Goal: Task Accomplishment & Management: Use online tool/utility

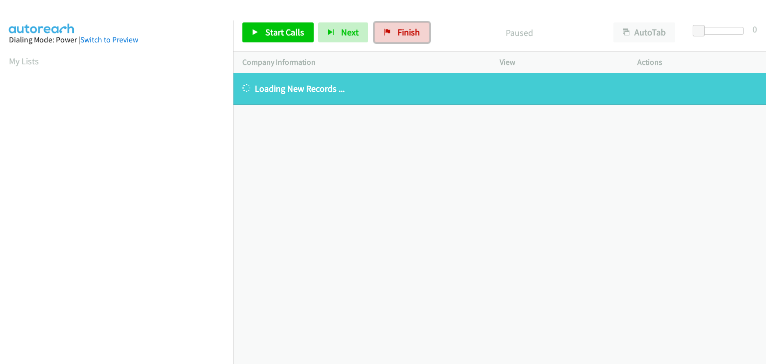
drag, startPoint x: 403, startPoint y: 31, endPoint x: 452, endPoint y: 81, distance: 70.5
click at [403, 31] on span "Finish" at bounding box center [408, 31] width 22 height 11
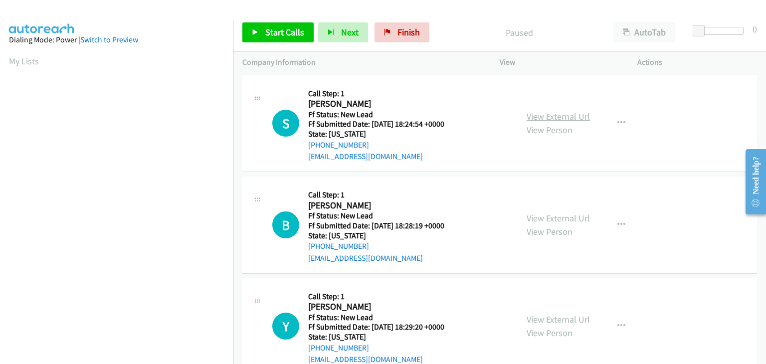
click at [533, 116] on link "View External Url" at bounding box center [558, 116] width 63 height 11
click at [258, 29] on icon at bounding box center [255, 32] width 7 height 7
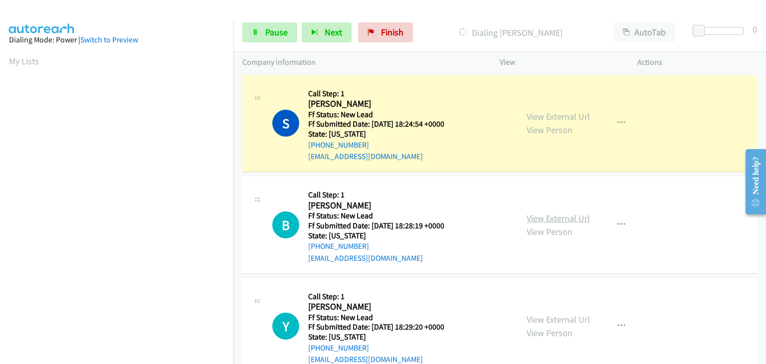
click at [551, 219] on link "View External Url" at bounding box center [558, 217] width 63 height 11
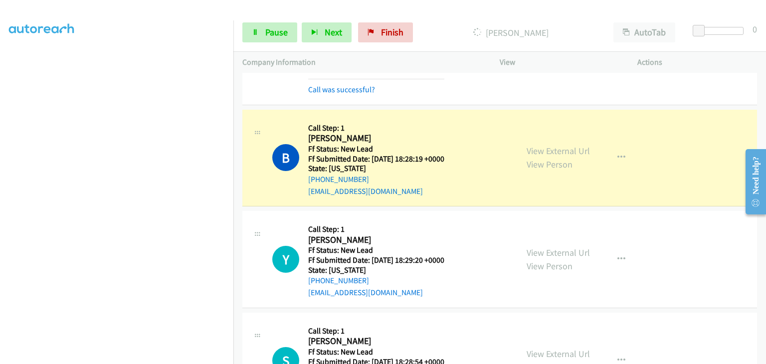
scroll to position [100, 0]
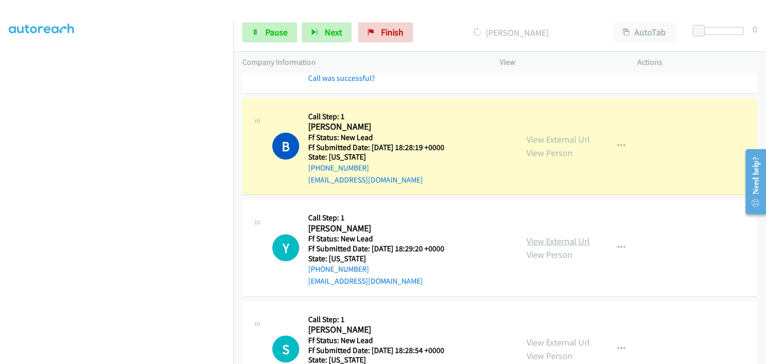
click at [567, 241] on link "View External Url" at bounding box center [558, 240] width 63 height 11
drag, startPoint x: 266, startPoint y: 36, endPoint x: 298, endPoint y: 36, distance: 31.4
click at [266, 36] on span "Pause" at bounding box center [276, 31] width 22 height 11
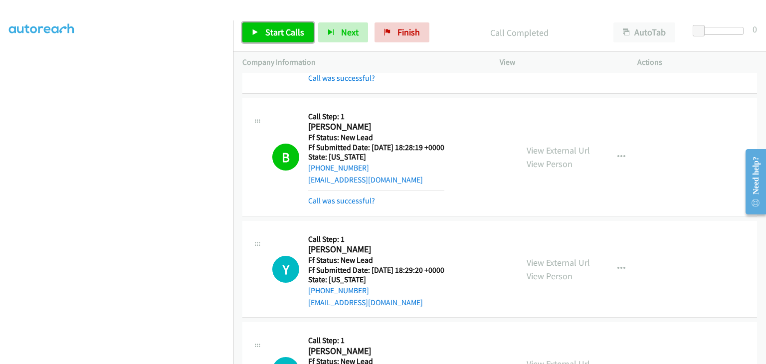
click at [299, 38] on link "Start Calls" at bounding box center [277, 32] width 71 height 20
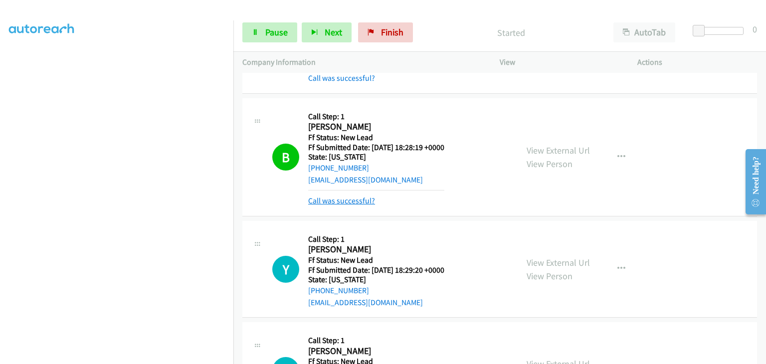
click at [356, 200] on link "Call was successful?" at bounding box center [341, 200] width 67 height 9
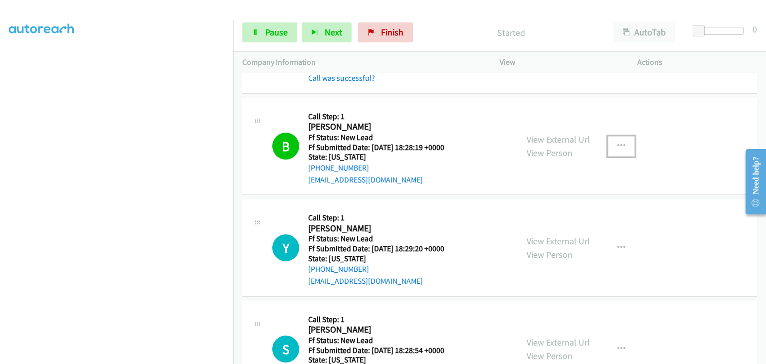
click at [617, 148] on icon "button" at bounding box center [621, 146] width 8 height 8
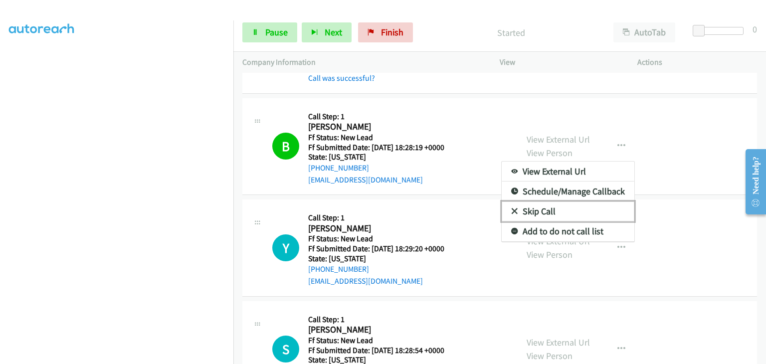
click at [539, 212] on link "Skip Call" at bounding box center [568, 211] width 133 height 20
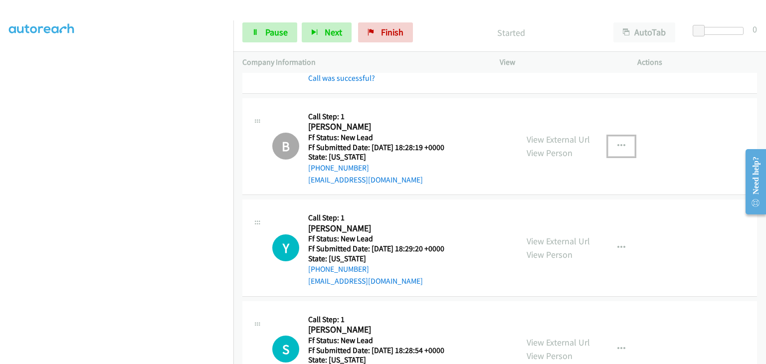
click at [617, 148] on icon "button" at bounding box center [621, 146] width 8 height 8
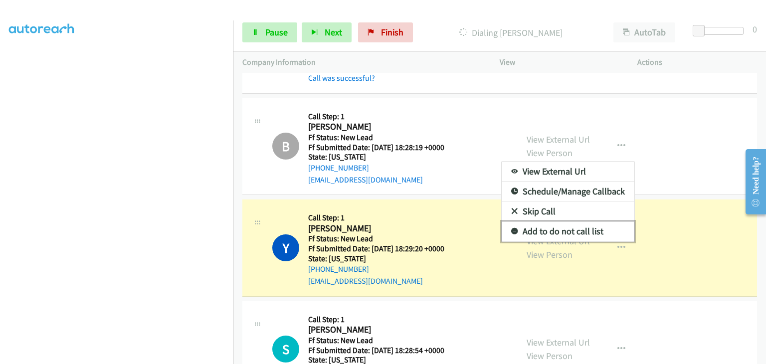
click at [546, 228] on link "Add to do not call list" at bounding box center [568, 231] width 133 height 20
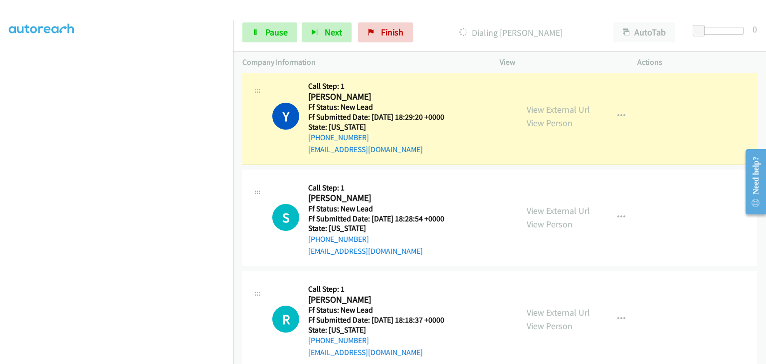
scroll to position [249, 0]
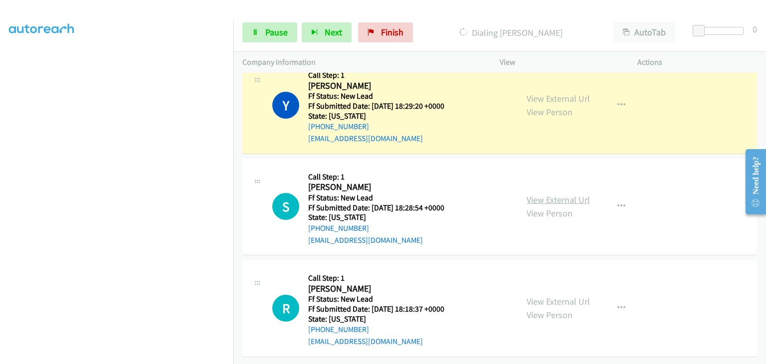
click at [528, 194] on link "View External Url" at bounding box center [558, 199] width 63 height 11
drag, startPoint x: 266, startPoint y: 27, endPoint x: 256, endPoint y: 30, distance: 10.6
click at [266, 27] on span "Pause" at bounding box center [276, 31] width 22 height 11
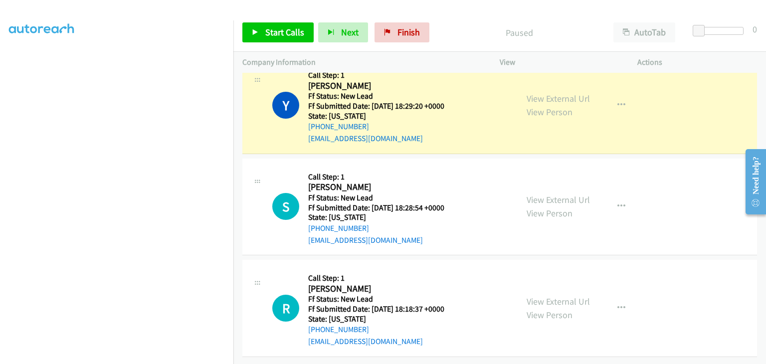
scroll to position [195, 0]
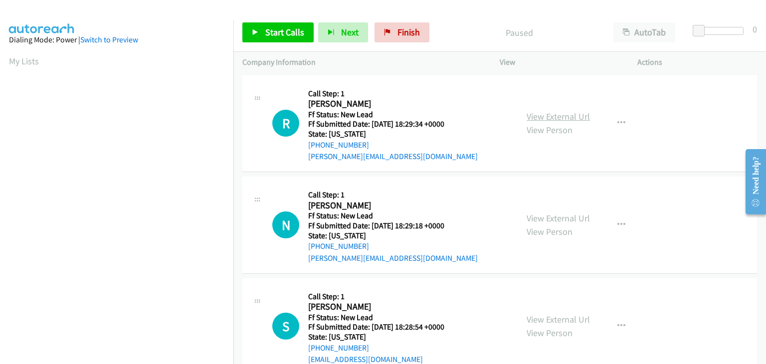
click at [552, 121] on link "View External Url" at bounding box center [558, 116] width 63 height 11
drag, startPoint x: 286, startPoint y: 30, endPoint x: 318, endPoint y: 30, distance: 31.9
click at [286, 30] on span "Start Calls" at bounding box center [284, 31] width 39 height 11
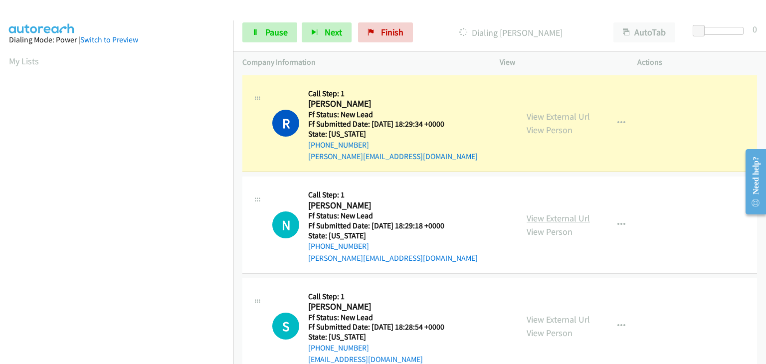
click at [550, 216] on link "View External Url" at bounding box center [558, 217] width 63 height 11
click at [264, 36] on link "Pause" at bounding box center [269, 32] width 55 height 20
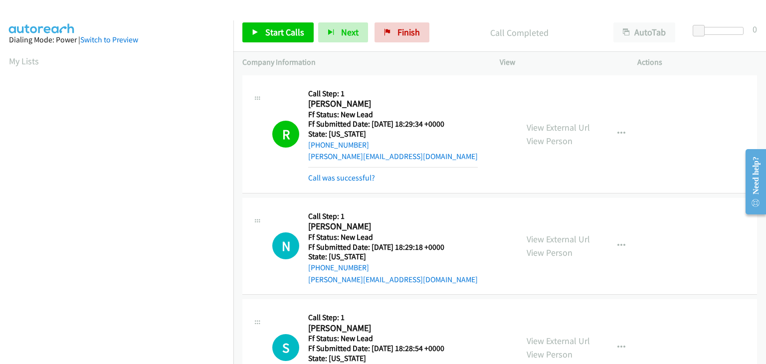
scroll to position [195, 0]
click at [318, 180] on link "Call was successful?" at bounding box center [341, 177] width 67 height 9
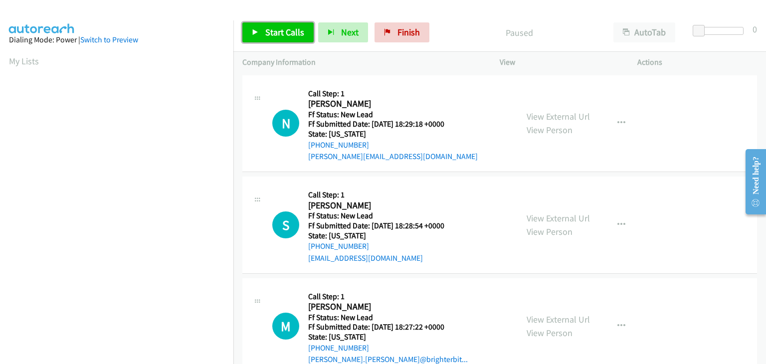
click at [311, 36] on link "Start Calls" at bounding box center [277, 32] width 71 height 20
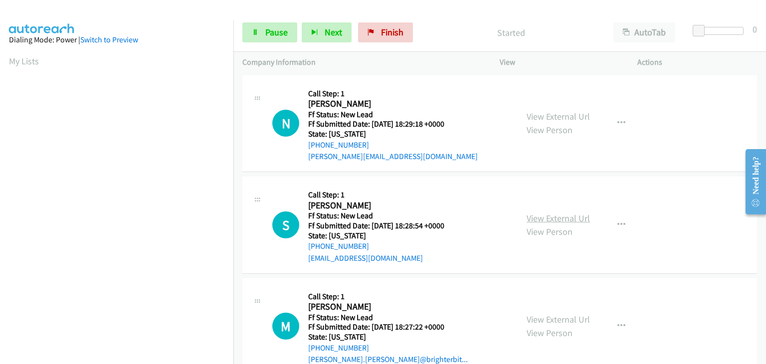
click at [549, 216] on link "View External Url" at bounding box center [558, 217] width 63 height 11
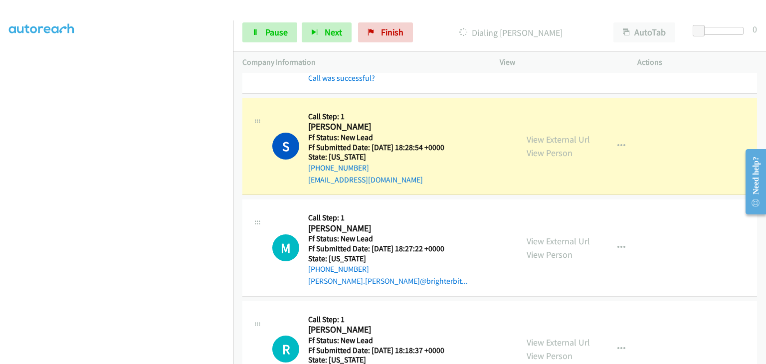
scroll to position [148, 0]
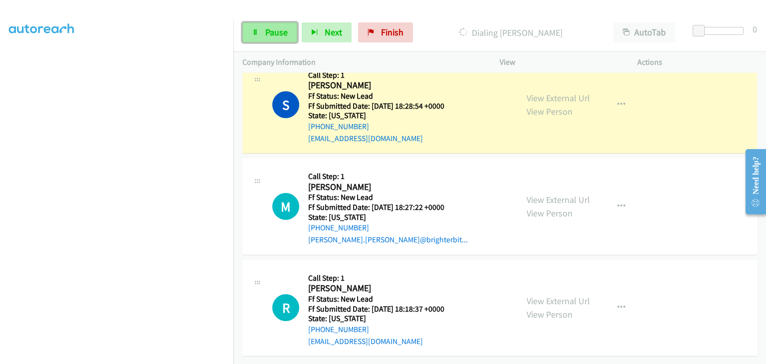
click at [278, 36] on span "Pause" at bounding box center [276, 31] width 22 height 11
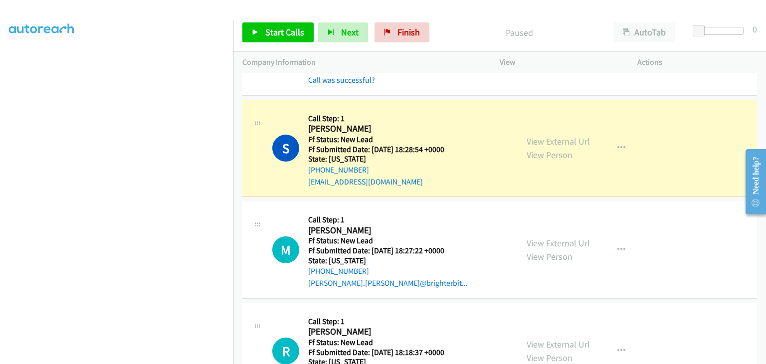
scroll to position [195, 0]
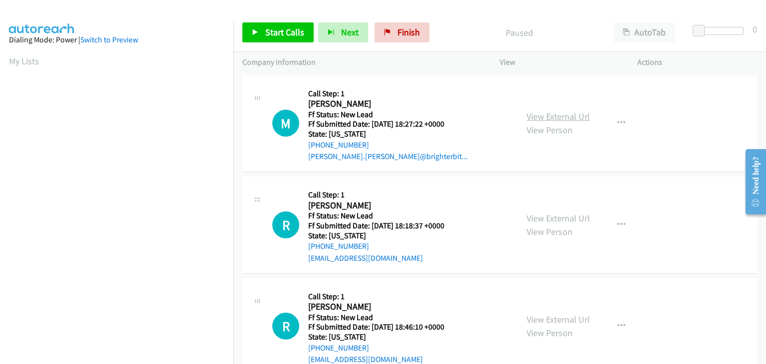
click at [538, 111] on link "View External Url" at bounding box center [558, 116] width 63 height 11
click at [617, 119] on icon "button" at bounding box center [621, 123] width 8 height 8
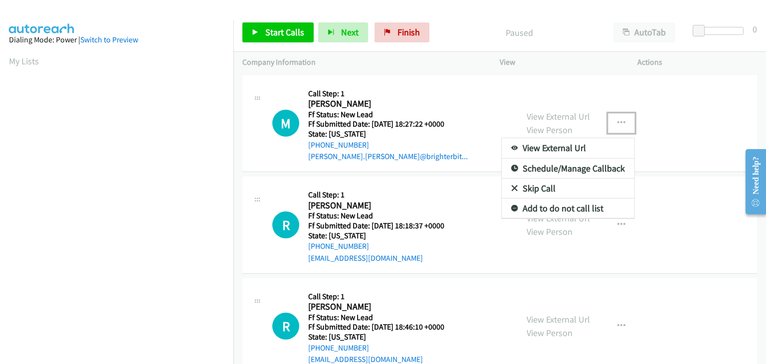
click at [560, 188] on link "Skip Call" at bounding box center [568, 189] width 133 height 20
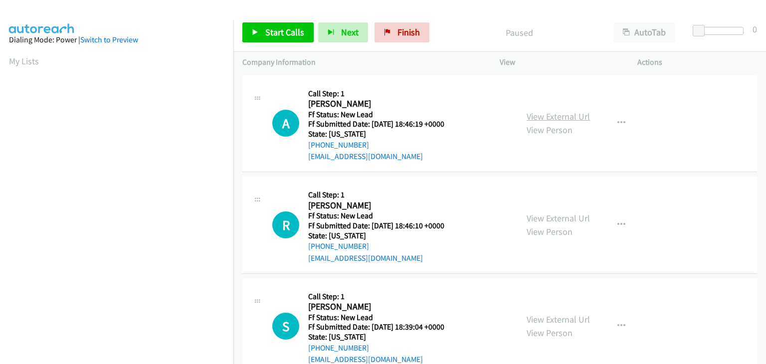
click at [547, 120] on link "View External Url" at bounding box center [558, 116] width 63 height 11
click at [556, 220] on link "View External Url" at bounding box center [558, 217] width 63 height 11
click at [261, 29] on link "Start Calls" at bounding box center [277, 32] width 71 height 20
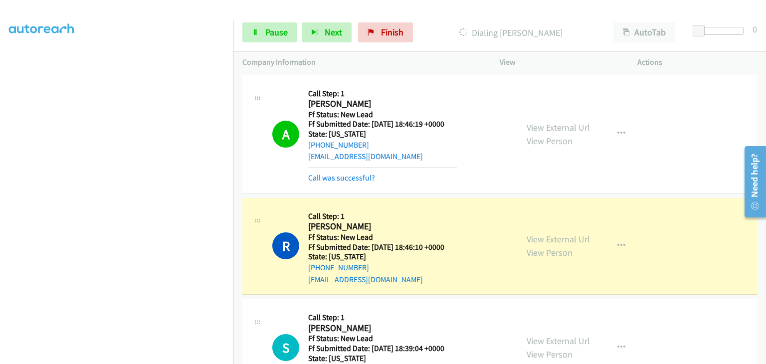
scroll to position [46, 0]
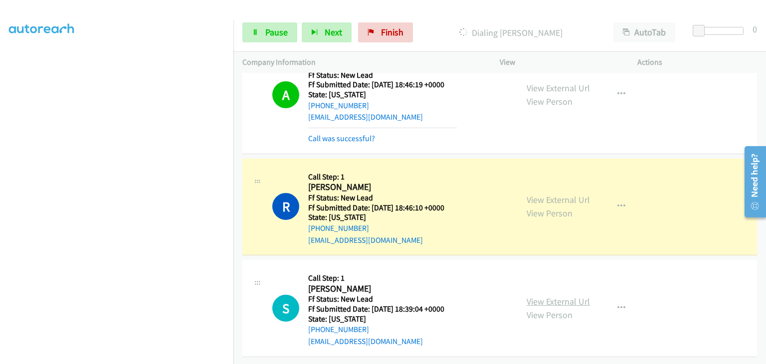
click at [545, 296] on link "View External Url" at bounding box center [558, 301] width 63 height 11
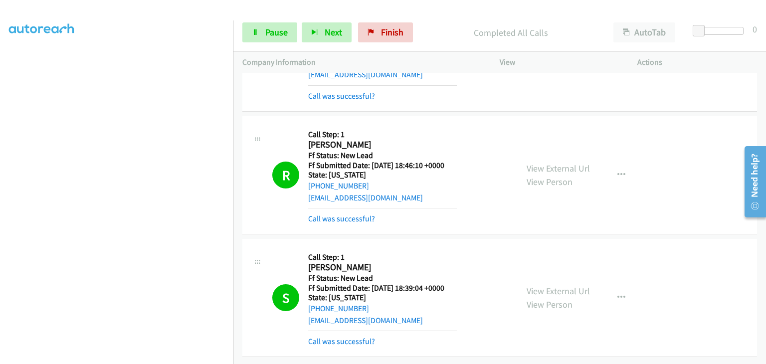
scroll to position [121, 0]
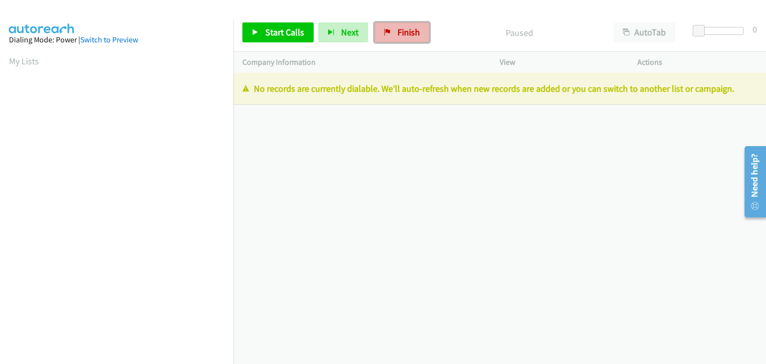
drag, startPoint x: 399, startPoint y: 34, endPoint x: 413, endPoint y: 52, distance: 22.3
click at [399, 34] on span "Finish" at bounding box center [408, 31] width 22 height 11
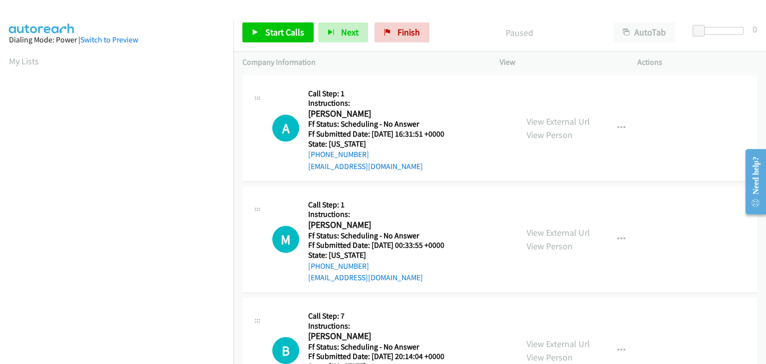
scroll to position [195, 0]
click at [535, 121] on link "View External Url" at bounding box center [558, 121] width 63 height 11
click at [543, 228] on link "View External Url" at bounding box center [558, 232] width 63 height 11
click at [564, 337] on div "View External Url View Person" at bounding box center [558, 350] width 63 height 27
click at [562, 339] on link "View External Url" at bounding box center [558, 343] width 63 height 11
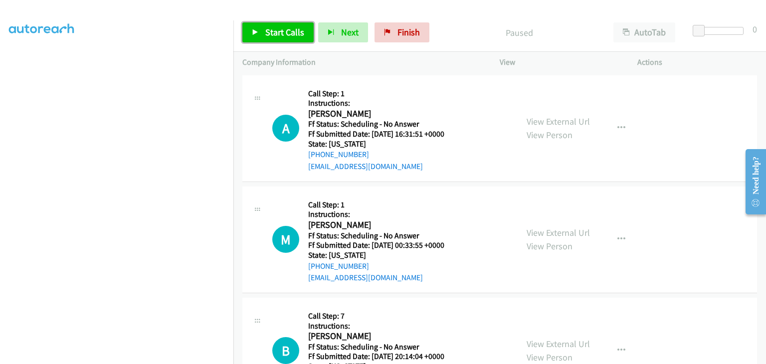
click at [261, 27] on link "Start Calls" at bounding box center [277, 32] width 71 height 20
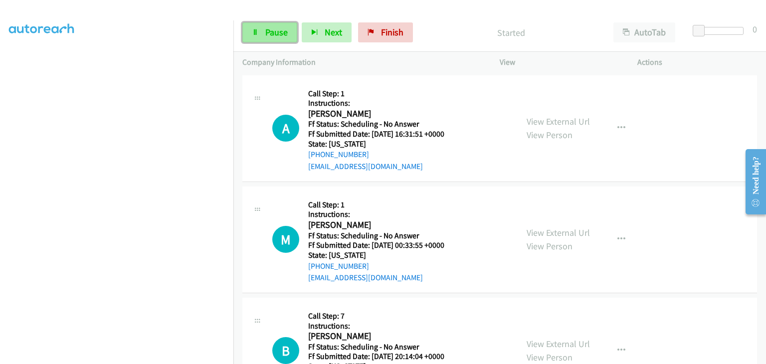
click at [289, 37] on link "Pause" at bounding box center [269, 32] width 55 height 20
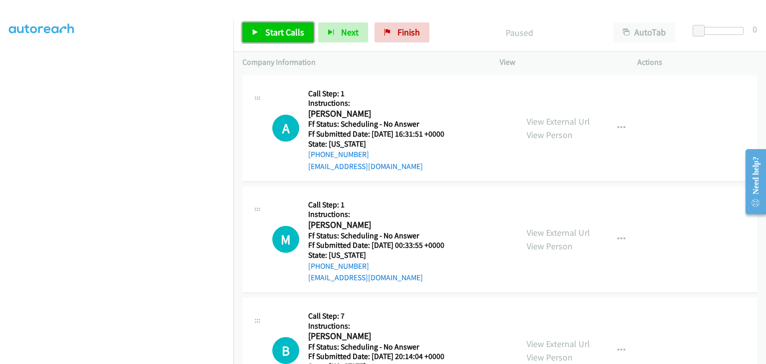
click at [277, 35] on span "Start Calls" at bounding box center [284, 31] width 39 height 11
click at [293, 39] on link "Start Calls" at bounding box center [277, 32] width 71 height 20
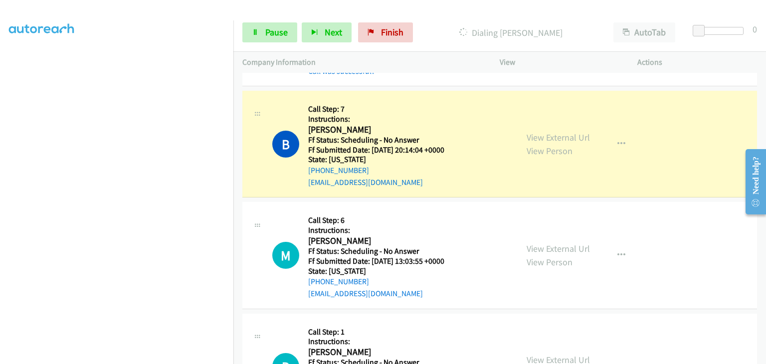
scroll to position [299, 0]
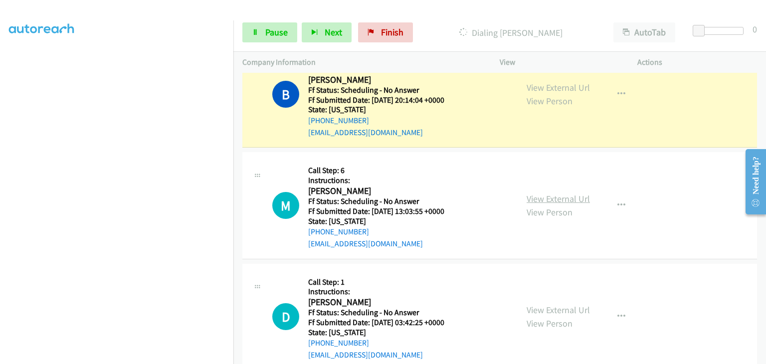
click at [537, 195] on link "View External Url" at bounding box center [558, 198] width 63 height 11
click at [542, 308] on link "View External Url" at bounding box center [558, 309] width 63 height 11
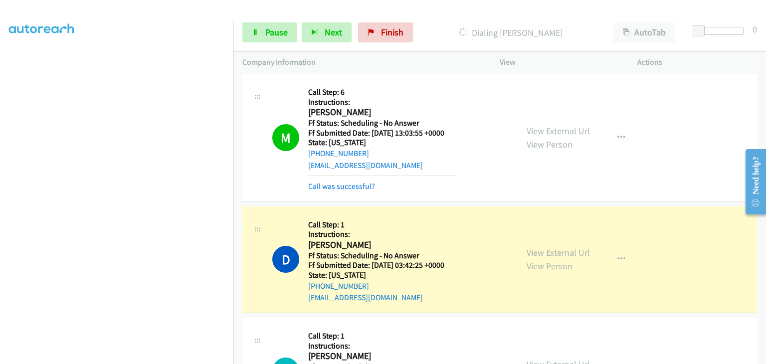
scroll to position [549, 0]
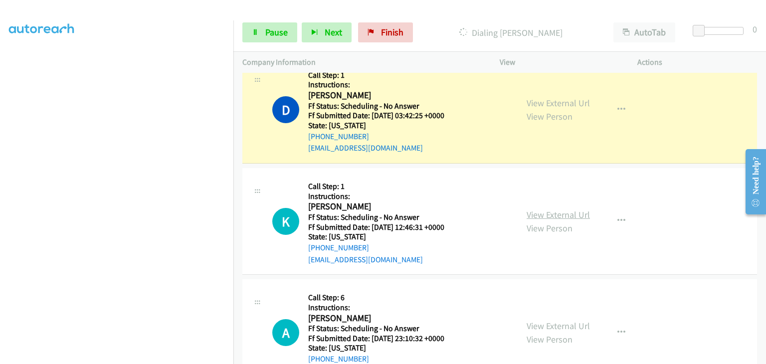
click at [550, 210] on link "View External Url" at bounding box center [558, 214] width 63 height 11
click at [532, 328] on link "View External Url" at bounding box center [558, 325] width 63 height 11
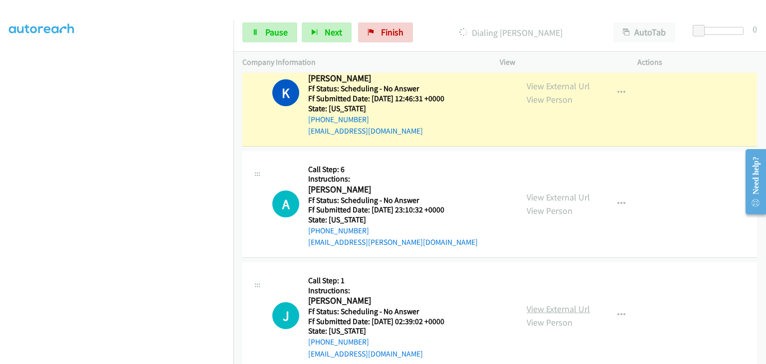
click at [577, 305] on link "View External Url" at bounding box center [558, 308] width 63 height 11
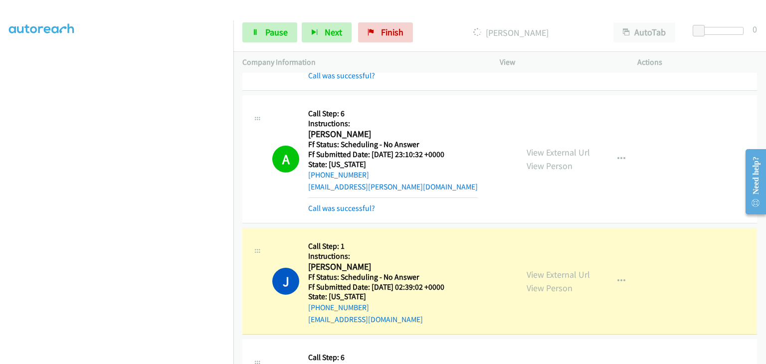
scroll to position [798, 0]
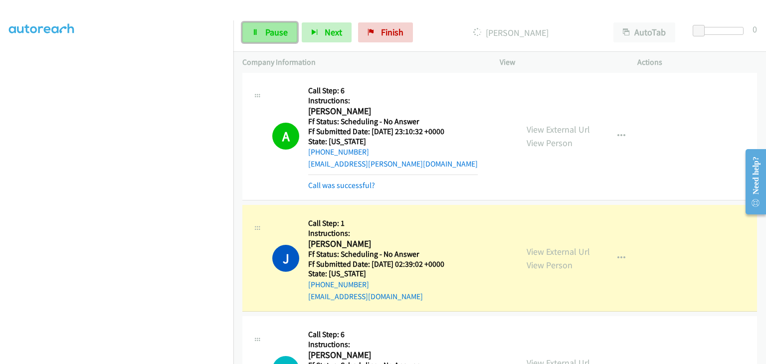
click at [261, 27] on link "Pause" at bounding box center [269, 32] width 55 height 20
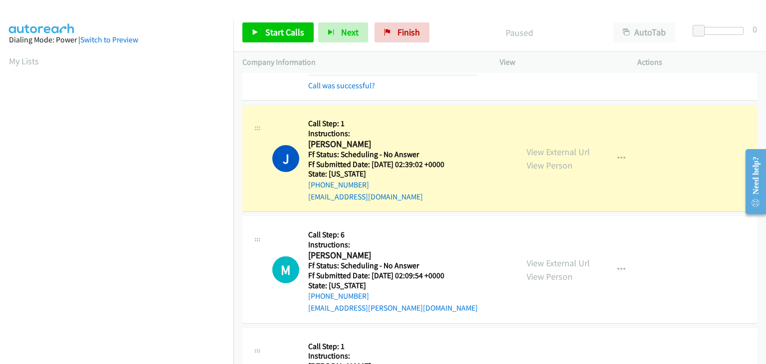
scroll to position [195, 0]
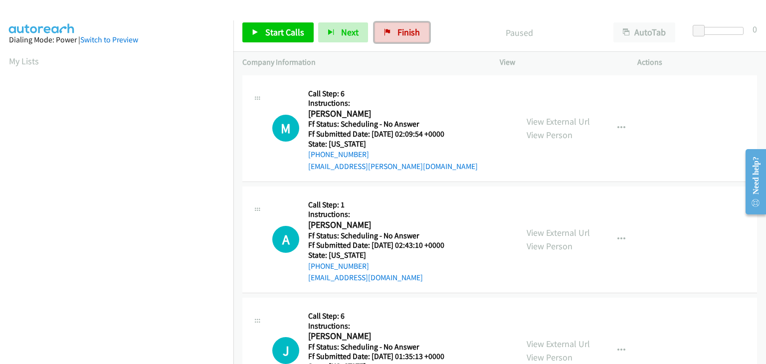
drag, startPoint x: 386, startPoint y: 27, endPoint x: 417, endPoint y: 49, distance: 37.5
click at [387, 27] on link "Finish" at bounding box center [401, 32] width 55 height 20
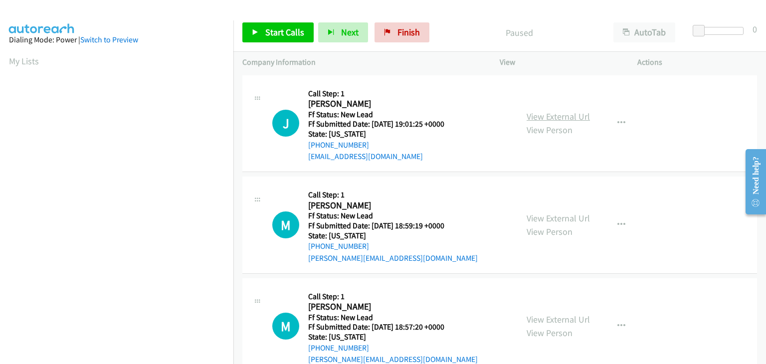
click at [537, 117] on link "View External Url" at bounding box center [558, 116] width 63 height 11
click at [267, 36] on span "Start Calls" at bounding box center [284, 31] width 39 height 11
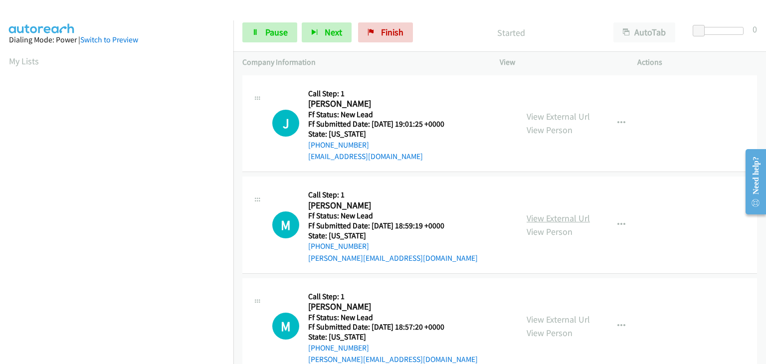
click at [557, 221] on link "View External Url" at bounding box center [558, 217] width 63 height 11
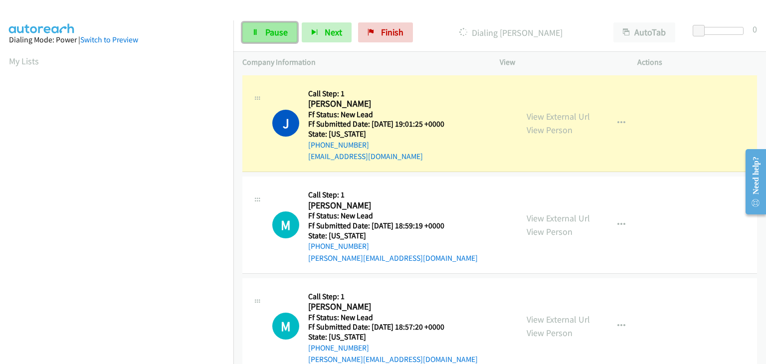
click at [274, 36] on span "Pause" at bounding box center [276, 31] width 22 height 11
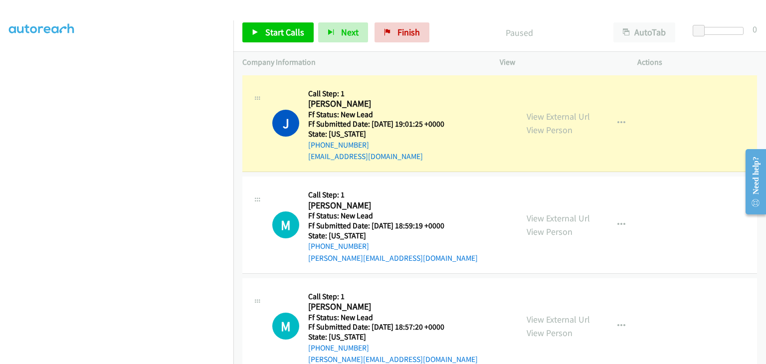
scroll to position [195, 0]
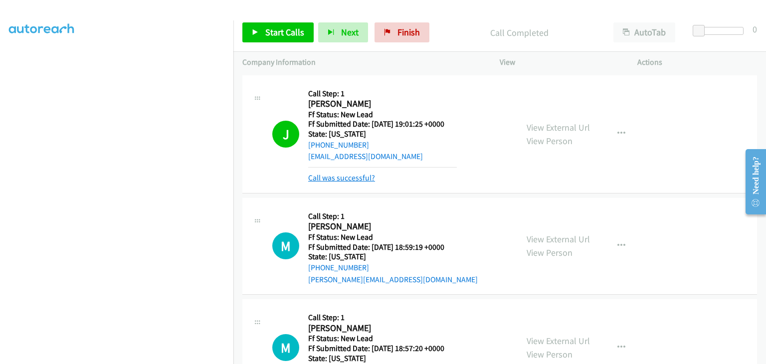
click at [357, 178] on link "Call was successful?" at bounding box center [341, 177] width 67 height 9
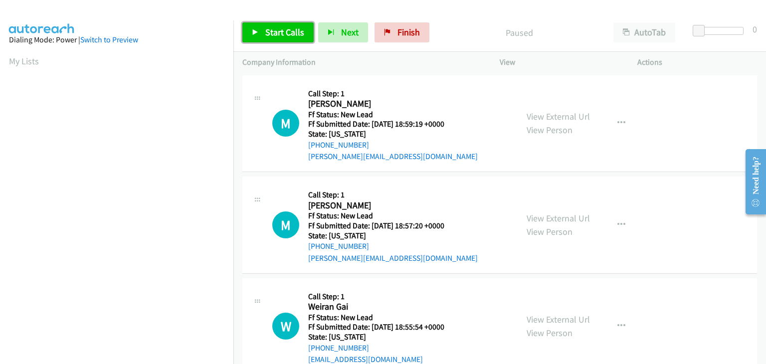
drag, startPoint x: 273, startPoint y: 23, endPoint x: 279, endPoint y: 23, distance: 6.5
click at [273, 23] on link "Start Calls" at bounding box center [277, 32] width 71 height 20
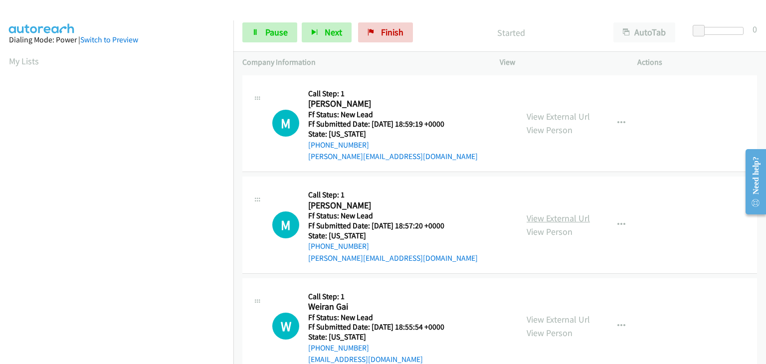
click at [569, 221] on link "View External Url" at bounding box center [558, 217] width 63 height 11
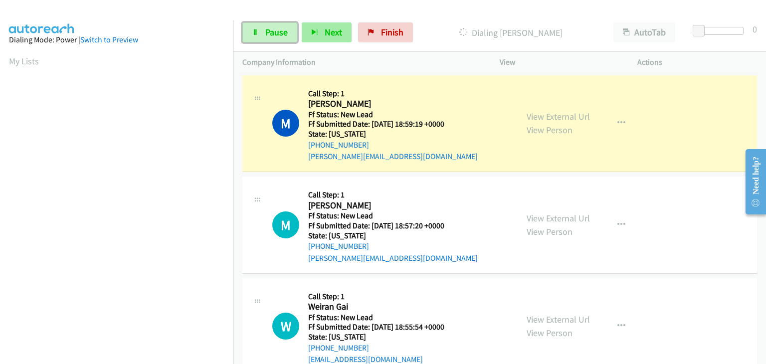
drag, startPoint x: 266, startPoint y: 28, endPoint x: 323, endPoint y: 32, distance: 57.5
click at [266, 28] on span "Pause" at bounding box center [276, 31] width 22 height 11
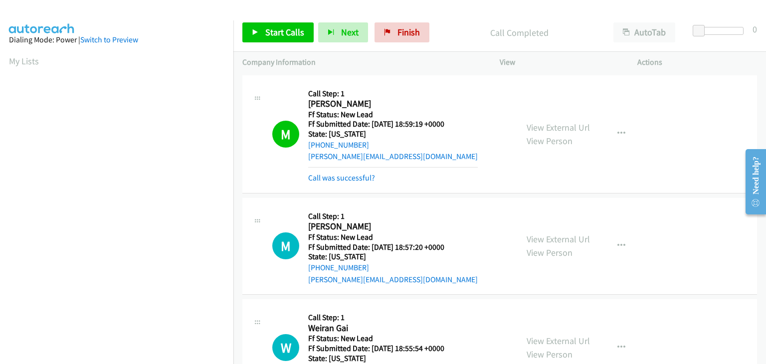
scroll to position [195, 0]
click at [361, 173] on link "Call was successful?" at bounding box center [341, 177] width 67 height 9
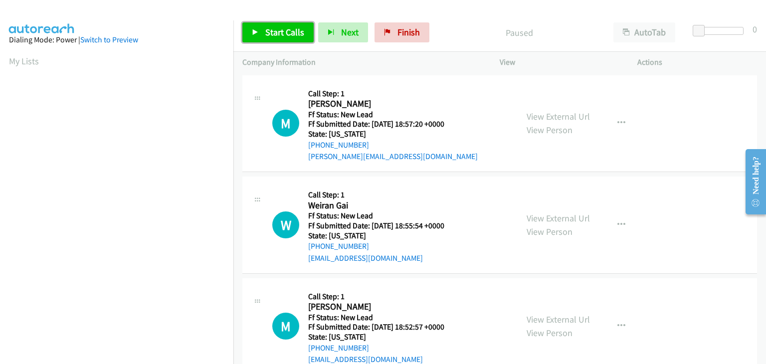
click at [269, 38] on link "Start Calls" at bounding box center [277, 32] width 71 height 20
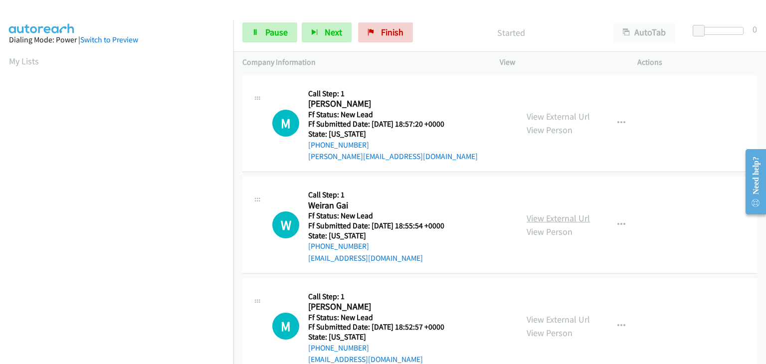
click at [545, 214] on link "View External Url" at bounding box center [558, 217] width 63 height 11
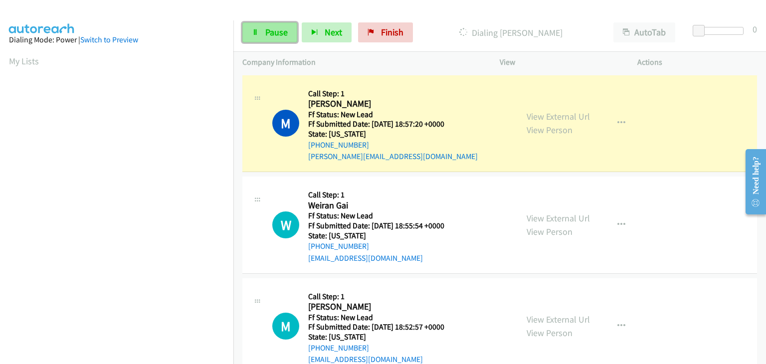
click at [265, 30] on span "Pause" at bounding box center [276, 31] width 22 height 11
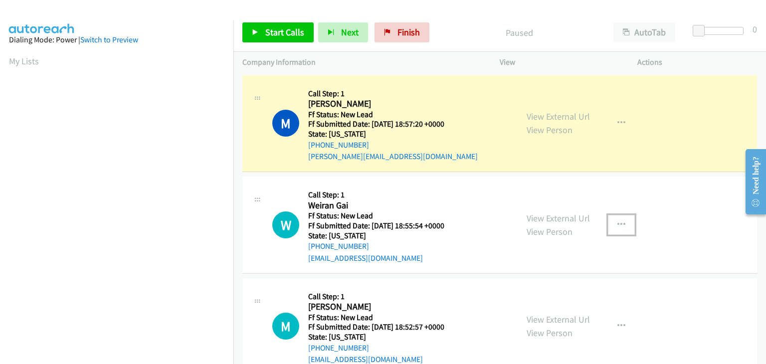
click at [619, 228] on button "button" at bounding box center [621, 225] width 27 height 20
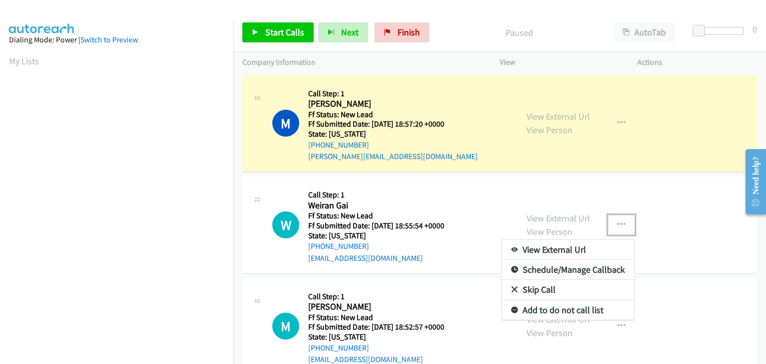
click at [537, 292] on link "Skip Call" at bounding box center [568, 290] width 133 height 20
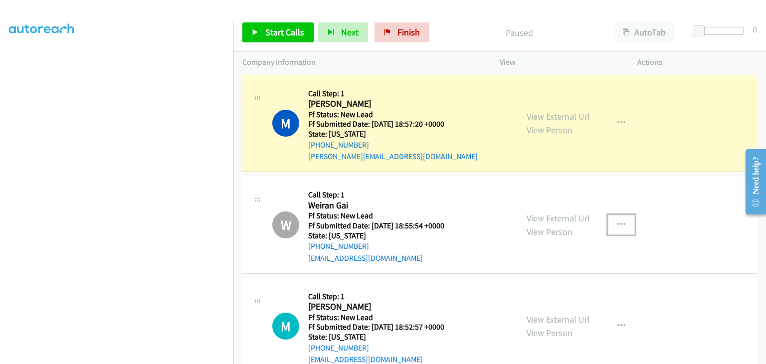
scroll to position [195, 0]
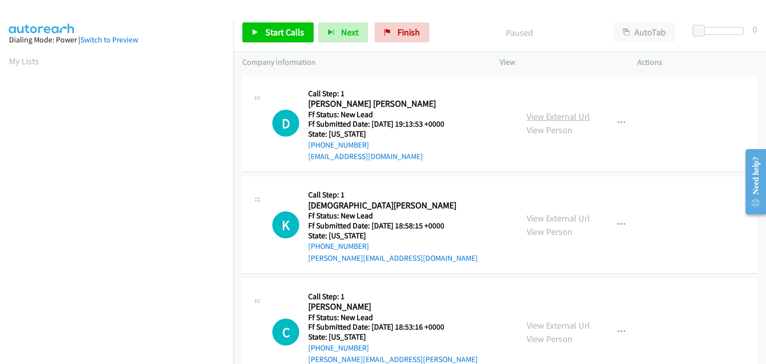
click at [557, 116] on link "View External Url" at bounding box center [558, 116] width 63 height 11
drag, startPoint x: 285, startPoint y: 33, endPoint x: 356, endPoint y: 43, distance: 71.0
click at [285, 33] on span "Start Calls" at bounding box center [284, 31] width 39 height 11
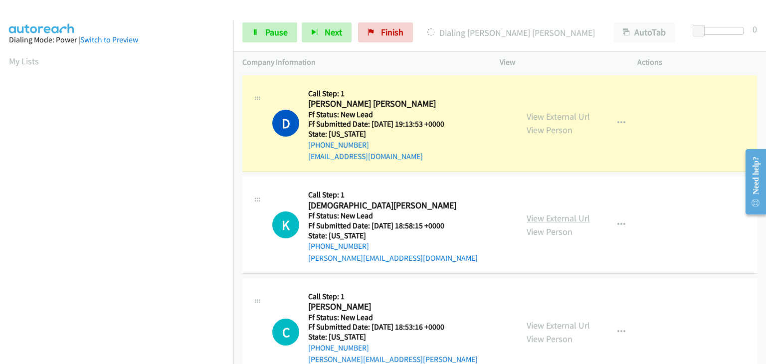
click at [551, 218] on link "View External Url" at bounding box center [558, 217] width 63 height 11
click at [270, 26] on span "Pause" at bounding box center [276, 31] width 22 height 11
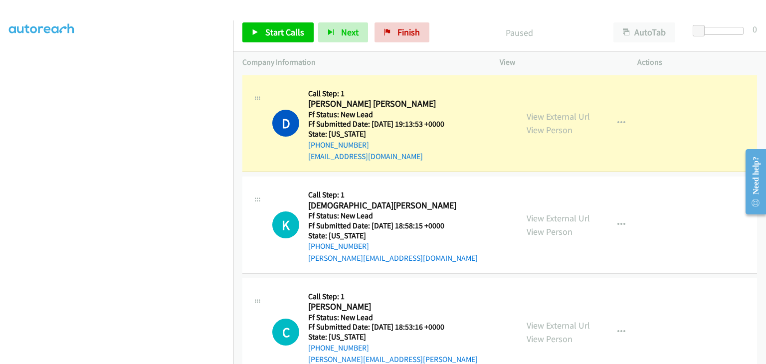
scroll to position [195, 0]
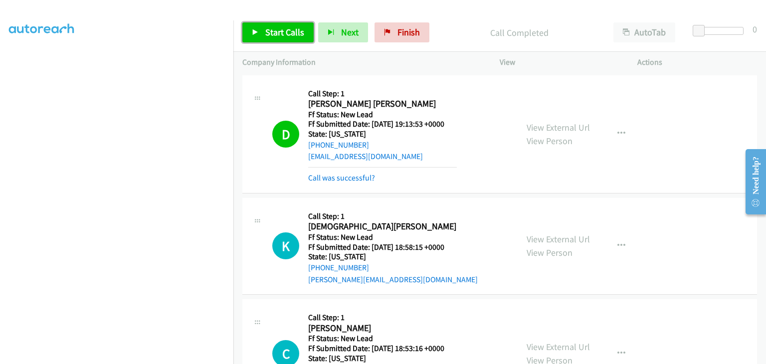
drag, startPoint x: 276, startPoint y: 30, endPoint x: 331, endPoint y: 43, distance: 55.9
click at [275, 29] on span "Start Calls" at bounding box center [284, 31] width 39 height 11
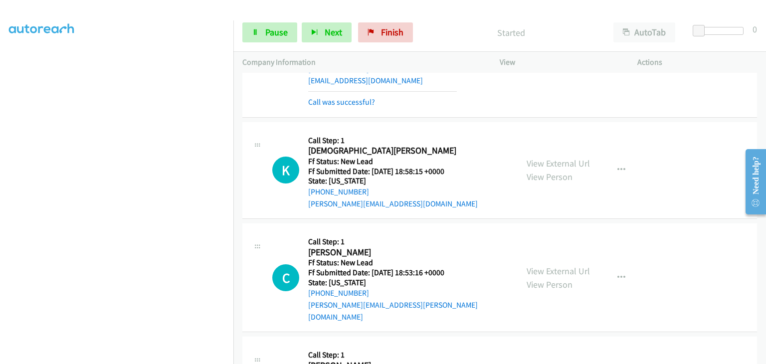
scroll to position [100, 0]
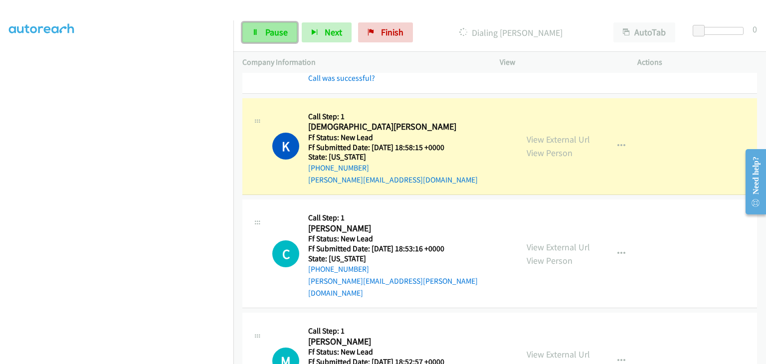
click at [286, 34] on span "Pause" at bounding box center [276, 31] width 22 height 11
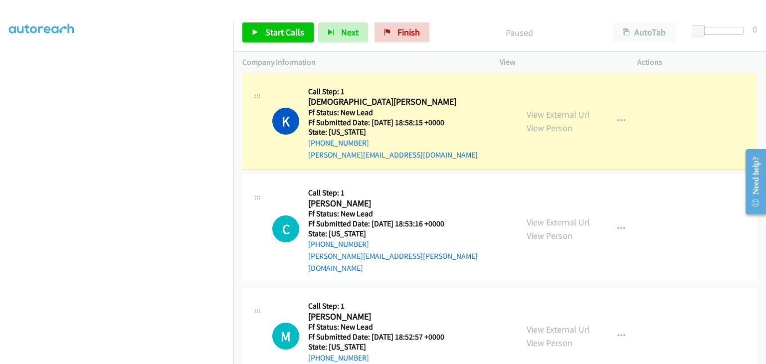
scroll to position [148, 0]
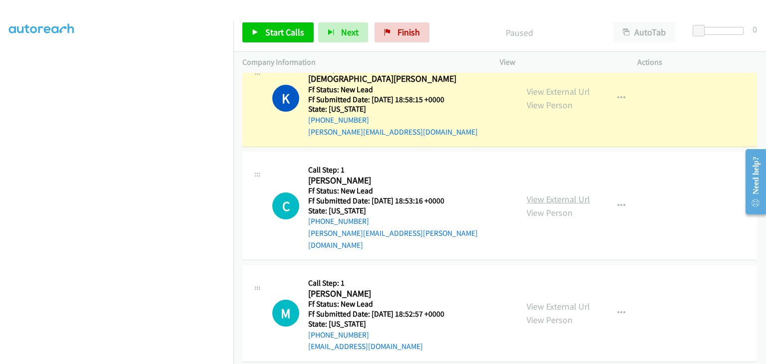
click at [551, 196] on link "View External Url" at bounding box center [558, 198] width 63 height 11
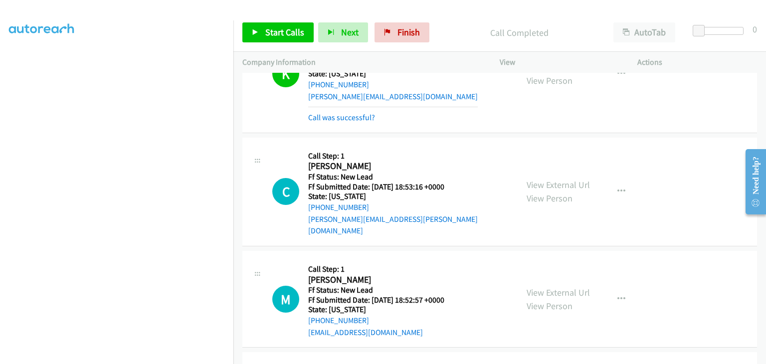
scroll to position [116, 0]
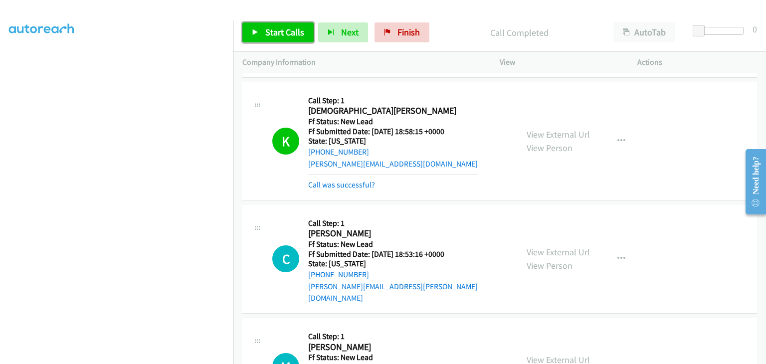
drag, startPoint x: 281, startPoint y: 26, endPoint x: 344, endPoint y: 46, distance: 65.8
click at [281, 26] on span "Start Calls" at bounding box center [284, 31] width 39 height 11
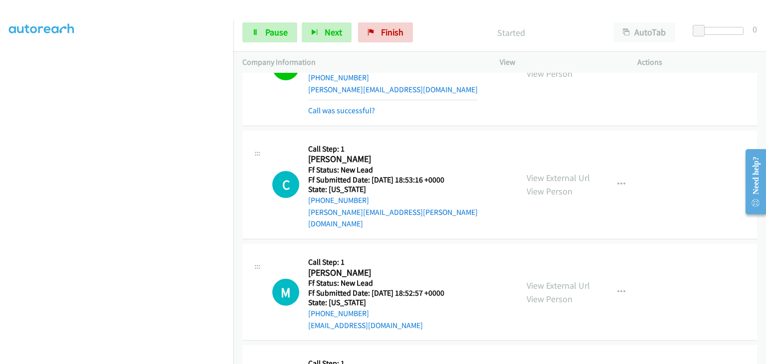
scroll to position [174, 0]
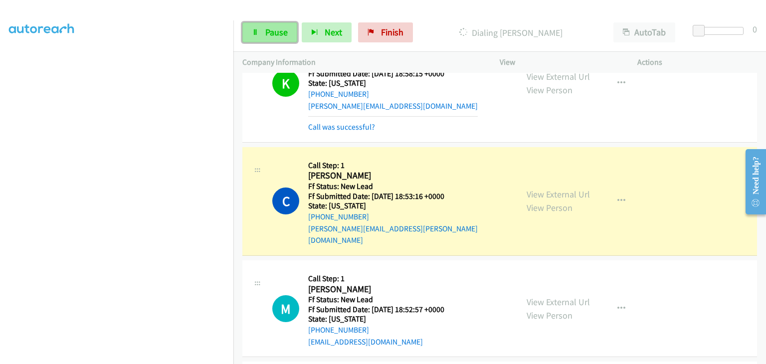
click at [278, 34] on span "Pause" at bounding box center [276, 31] width 22 height 11
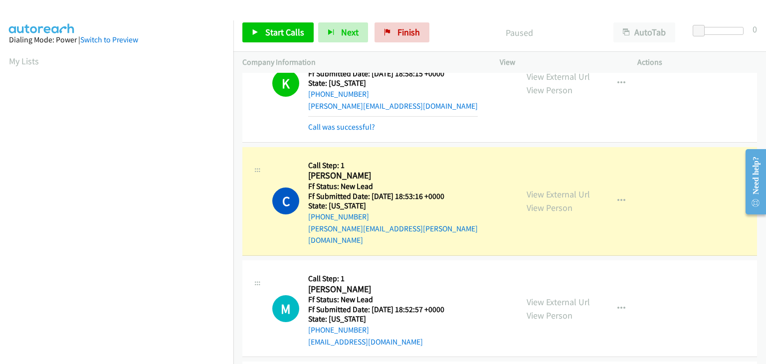
scroll to position [195, 0]
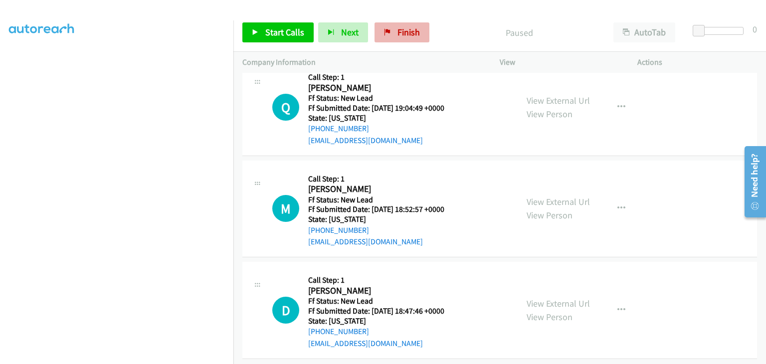
scroll to position [127, 0]
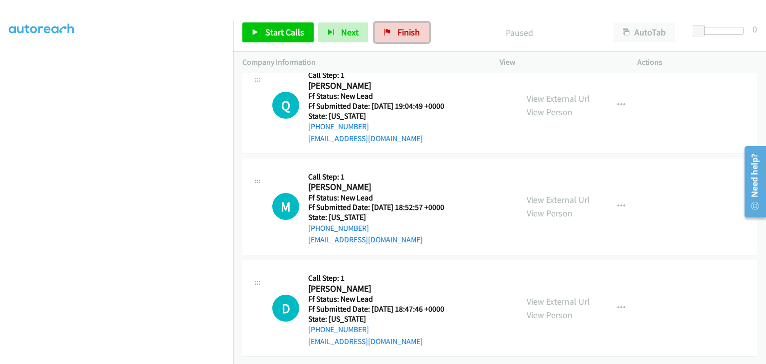
click at [397, 36] on span "Finish" at bounding box center [408, 31] width 22 height 11
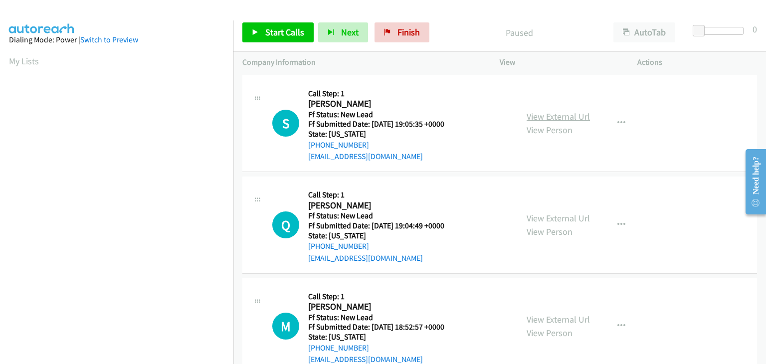
click at [553, 116] on link "View External Url" at bounding box center [558, 116] width 63 height 11
click at [261, 33] on link "Start Calls" at bounding box center [277, 32] width 71 height 20
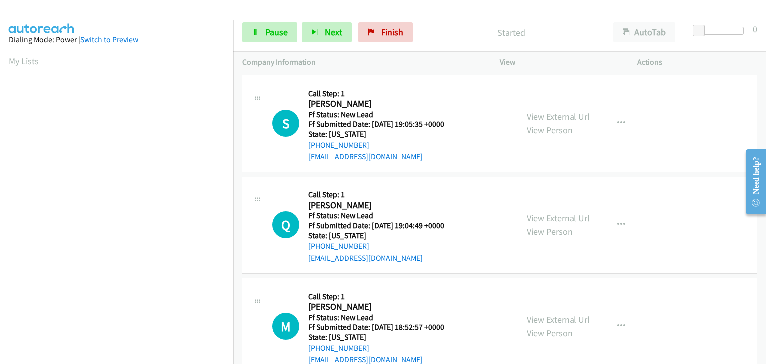
click at [569, 218] on link "View External Url" at bounding box center [558, 217] width 63 height 11
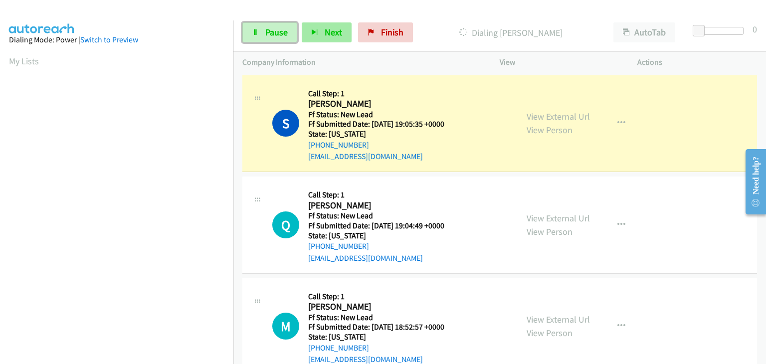
drag, startPoint x: 271, startPoint y: 36, endPoint x: 323, endPoint y: 38, distance: 52.4
click at [271, 36] on span "Pause" at bounding box center [276, 31] width 22 height 11
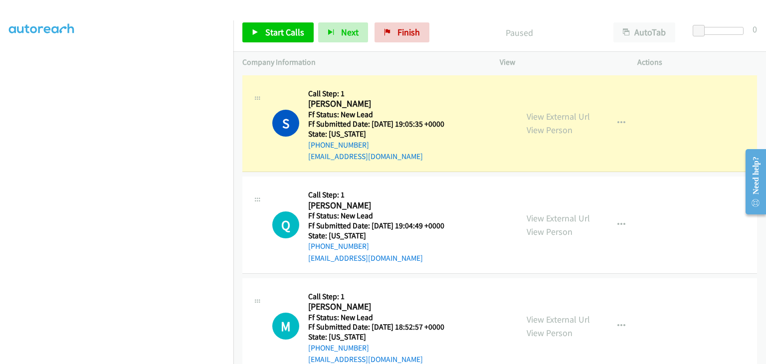
scroll to position [195, 0]
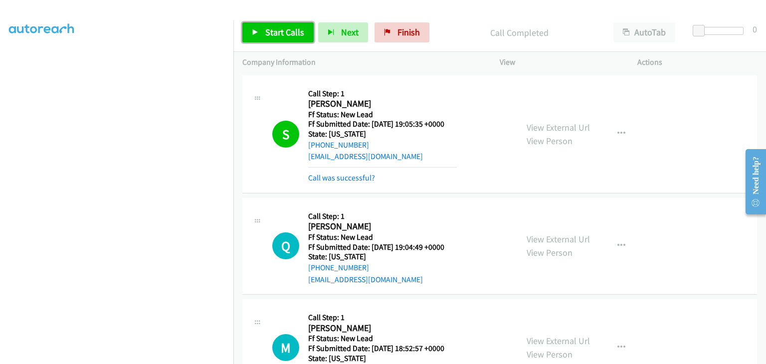
click at [293, 31] on span "Start Calls" at bounding box center [284, 31] width 39 height 11
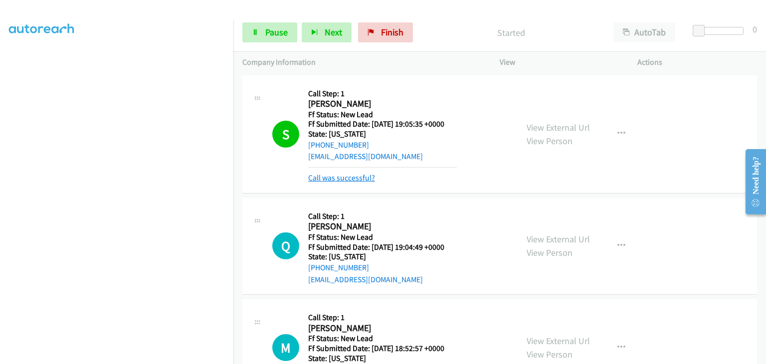
click at [352, 176] on link "Call was successful?" at bounding box center [341, 177] width 67 height 9
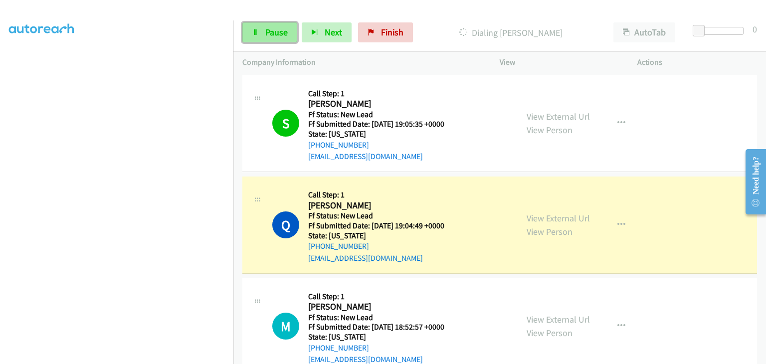
click at [271, 28] on span "Pause" at bounding box center [276, 31] width 22 height 11
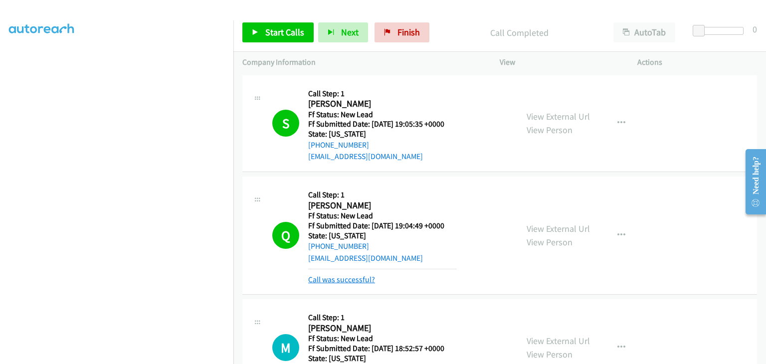
click at [353, 277] on link "Call was successful?" at bounding box center [341, 279] width 67 height 9
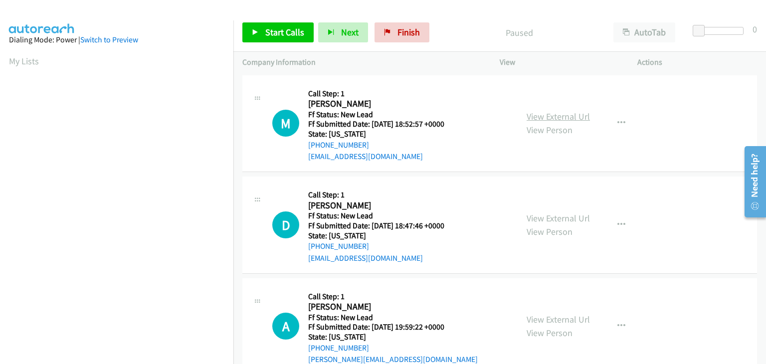
click at [531, 113] on link "View External Url" at bounding box center [558, 116] width 63 height 11
click at [298, 30] on span "Start Calls" at bounding box center [284, 31] width 39 height 11
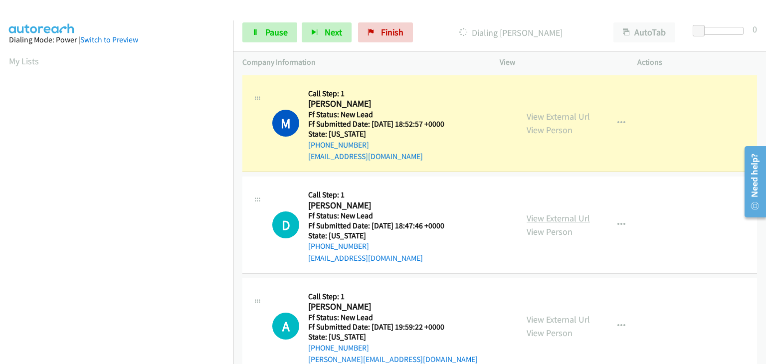
click at [530, 215] on link "View External Url" at bounding box center [558, 217] width 63 height 11
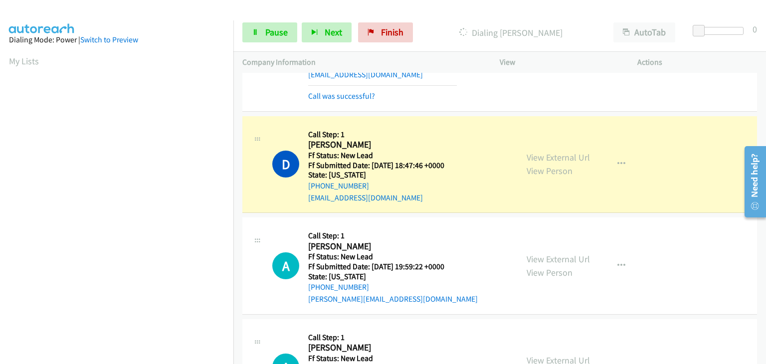
scroll to position [100, 0]
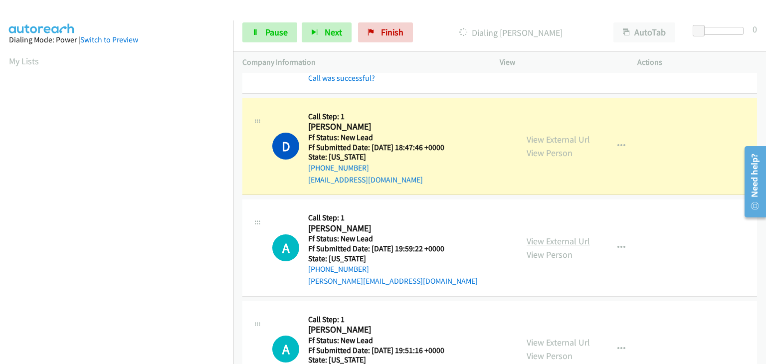
click at [550, 238] on link "View External Url" at bounding box center [558, 240] width 63 height 11
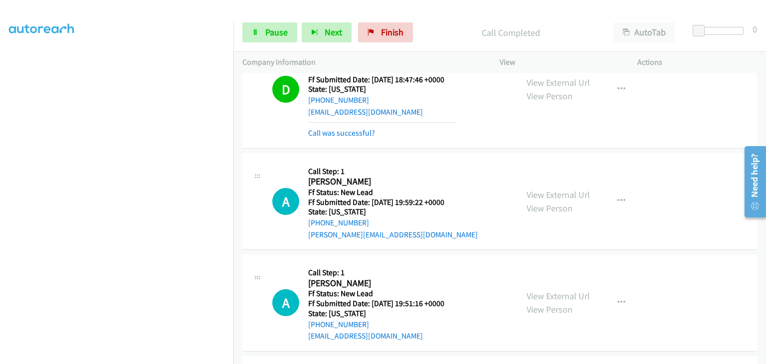
scroll to position [199, 0]
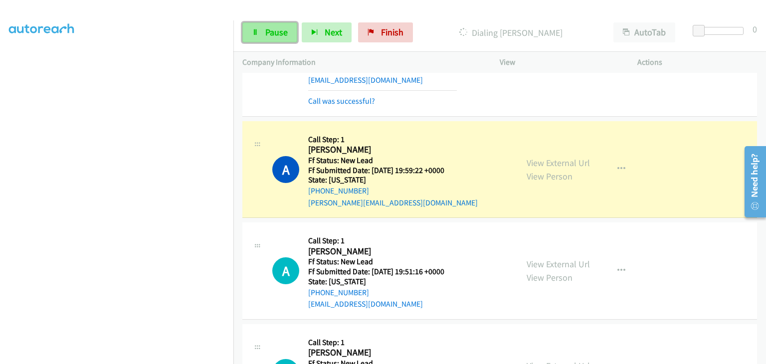
click at [283, 34] on span "Pause" at bounding box center [276, 31] width 22 height 11
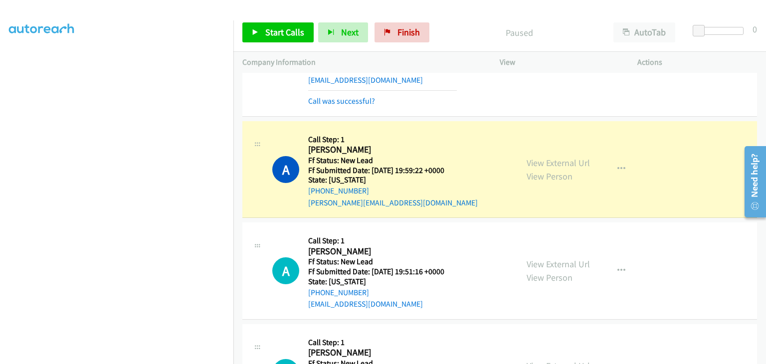
scroll to position [195, 0]
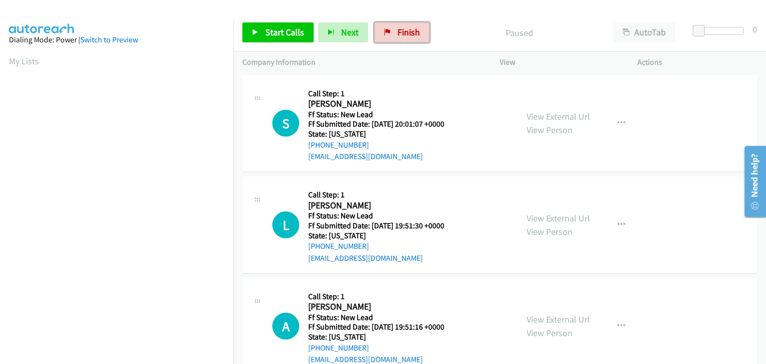
drag, startPoint x: 392, startPoint y: 34, endPoint x: 417, endPoint y: 47, distance: 28.1
click at [392, 34] on link "Finish" at bounding box center [401, 32] width 55 height 20
click at [560, 119] on link "View External Url" at bounding box center [558, 116] width 63 height 11
click at [285, 35] on span "Start Calls" at bounding box center [284, 31] width 39 height 11
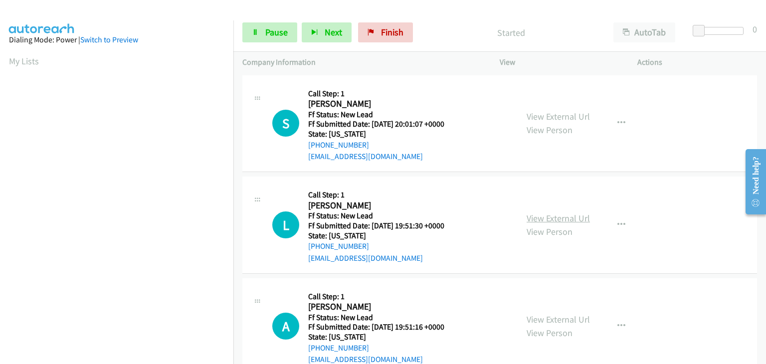
click at [536, 213] on link "View External Url" at bounding box center [558, 217] width 63 height 11
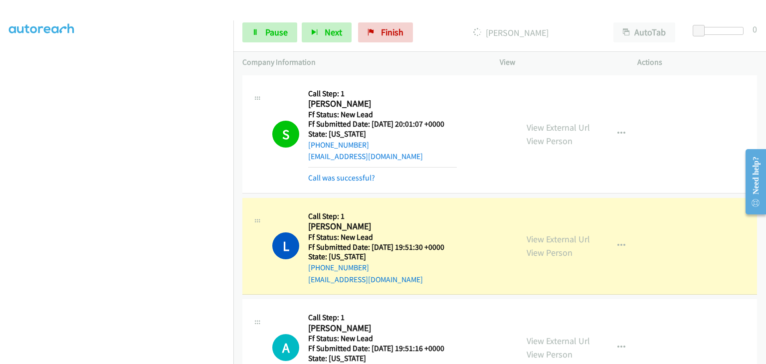
scroll to position [195, 0]
click at [284, 34] on span "Pause" at bounding box center [276, 31] width 22 height 11
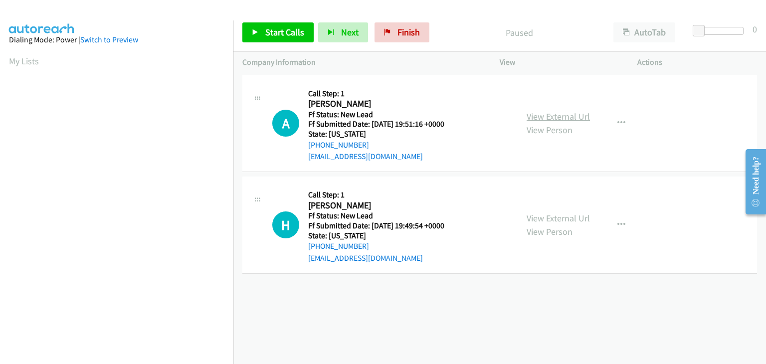
click at [555, 117] on link "View External Url" at bounding box center [558, 116] width 63 height 11
click at [264, 35] on link "Start Calls" at bounding box center [277, 32] width 71 height 20
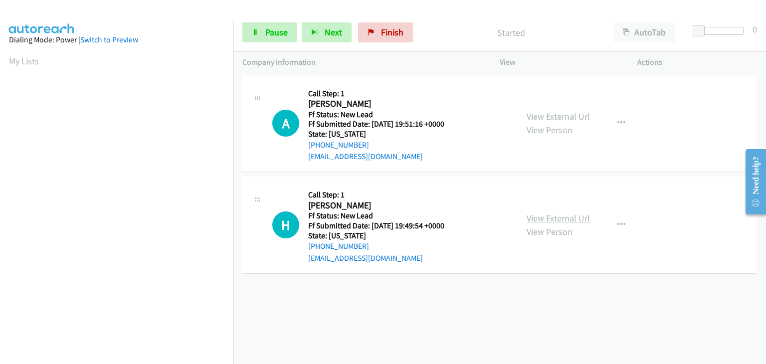
click at [530, 222] on link "View External Url" at bounding box center [558, 217] width 63 height 11
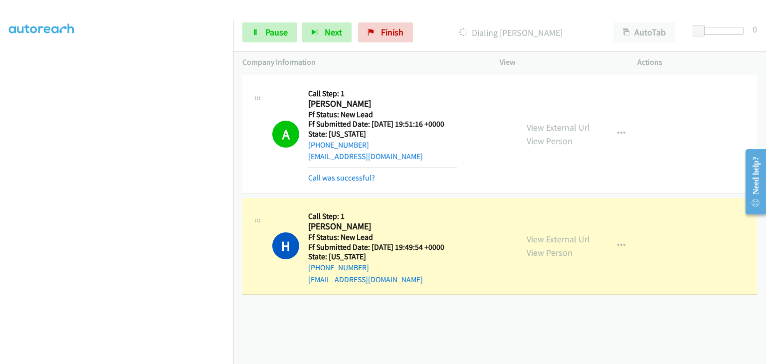
scroll to position [195, 0]
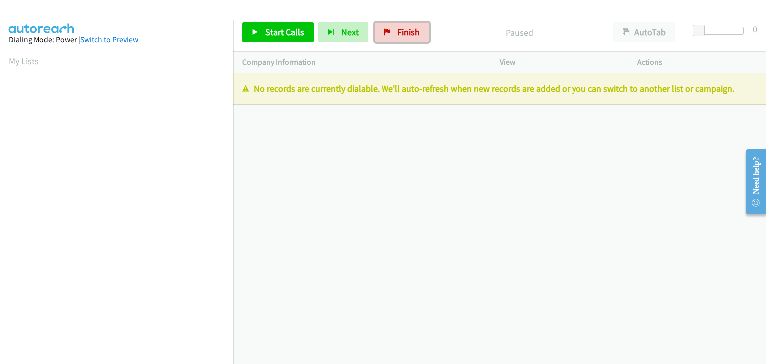
drag, startPoint x: 385, startPoint y: 28, endPoint x: 417, endPoint y: 54, distance: 41.5
click at [385, 29] on icon at bounding box center [387, 32] width 7 height 7
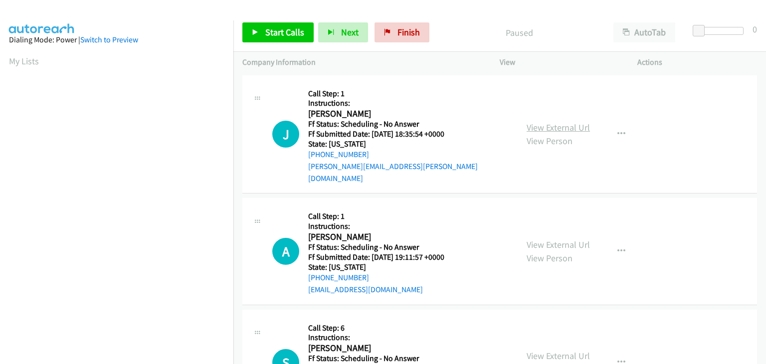
click at [533, 122] on link "View External Url" at bounding box center [558, 127] width 63 height 11
click at [561, 239] on link "View External Url" at bounding box center [558, 244] width 63 height 11
click at [556, 350] on link "View External Url" at bounding box center [558, 355] width 63 height 11
click at [266, 28] on span "Start Calls" at bounding box center [284, 31] width 39 height 11
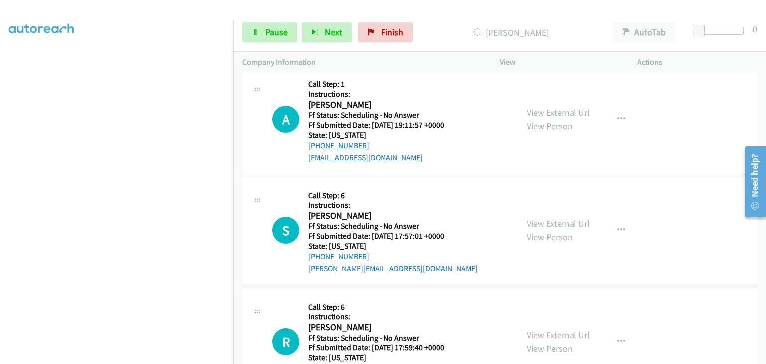
scroll to position [150, 0]
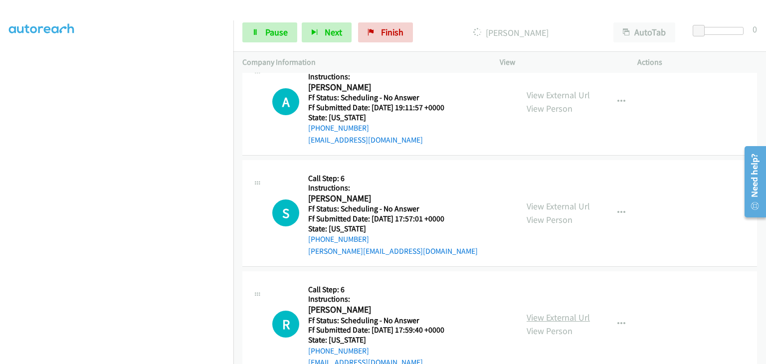
click at [568, 312] on link "View External Url" at bounding box center [558, 317] width 63 height 11
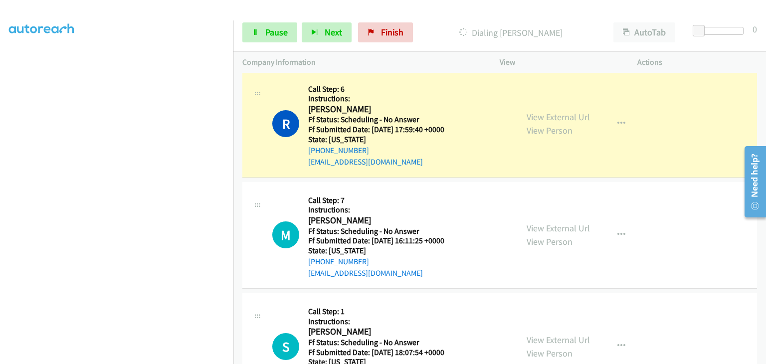
scroll to position [430, 0]
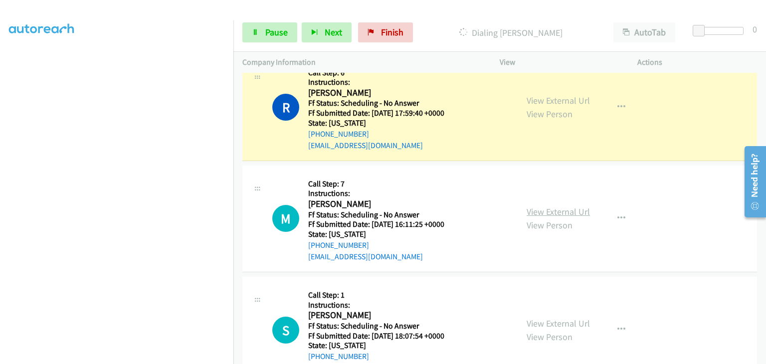
click at [541, 206] on link "View External Url" at bounding box center [558, 211] width 63 height 11
click at [530, 318] on link "View External Url" at bounding box center [558, 323] width 63 height 11
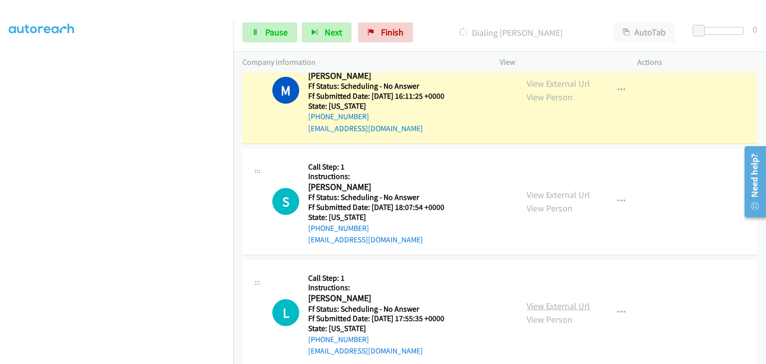
click at [540, 300] on link "View External Url" at bounding box center [558, 305] width 63 height 11
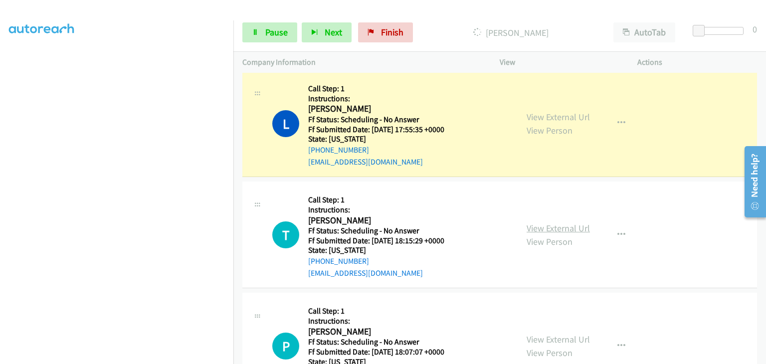
scroll to position [829, 0]
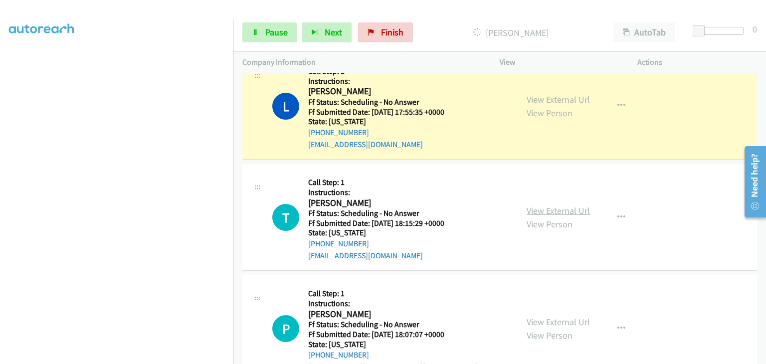
click at [547, 205] on link "View External Url" at bounding box center [558, 210] width 63 height 11
click at [545, 316] on link "View External Url" at bounding box center [558, 321] width 63 height 11
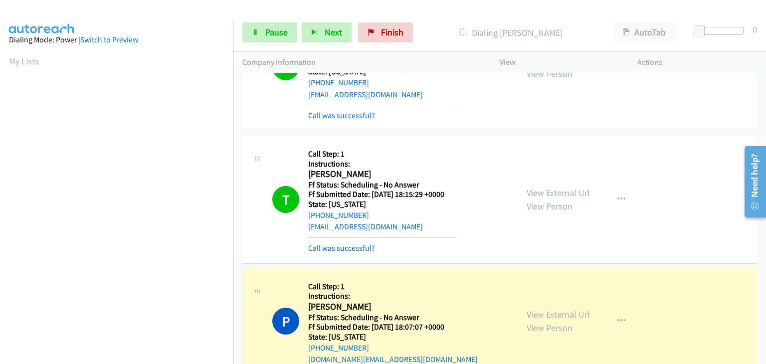
scroll to position [195, 0]
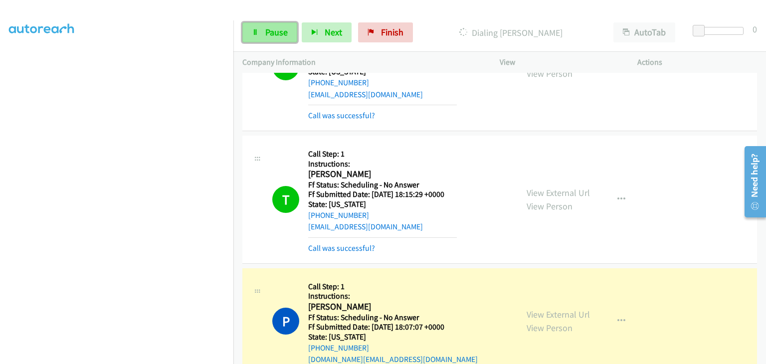
click at [263, 30] on link "Pause" at bounding box center [269, 32] width 55 height 20
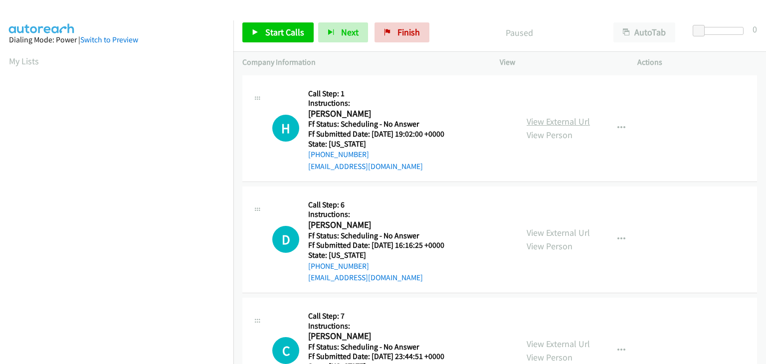
click at [543, 119] on link "View External Url" at bounding box center [558, 121] width 63 height 11
click at [534, 229] on link "View External Url" at bounding box center [558, 232] width 63 height 11
click at [558, 340] on link "View External Url" at bounding box center [558, 343] width 63 height 11
click at [273, 34] on span "Start Calls" at bounding box center [284, 31] width 39 height 11
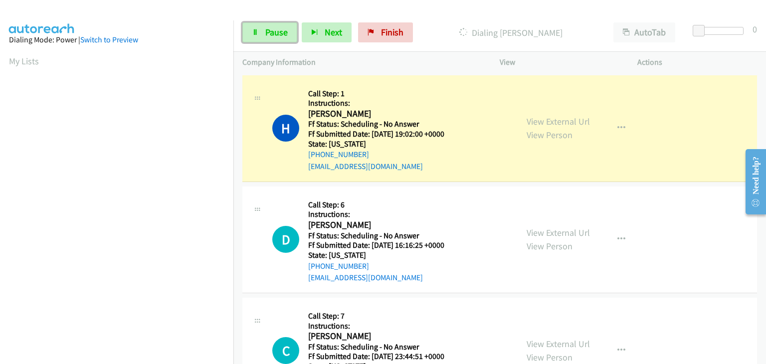
drag, startPoint x: 275, startPoint y: 34, endPoint x: 492, endPoint y: 44, distance: 217.1
click at [275, 34] on span "Pause" at bounding box center [276, 31] width 22 height 11
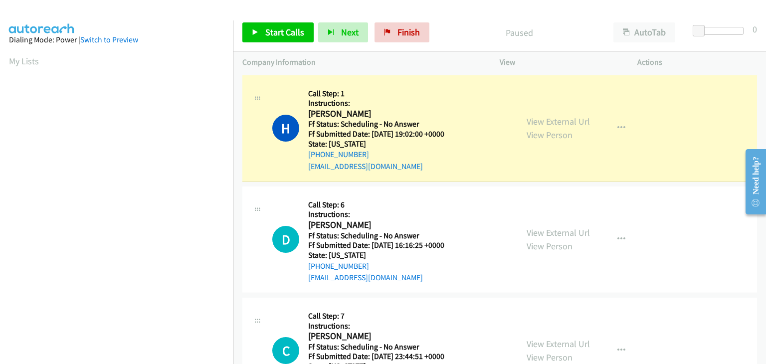
scroll to position [195, 0]
